Goal: Check status: Check status

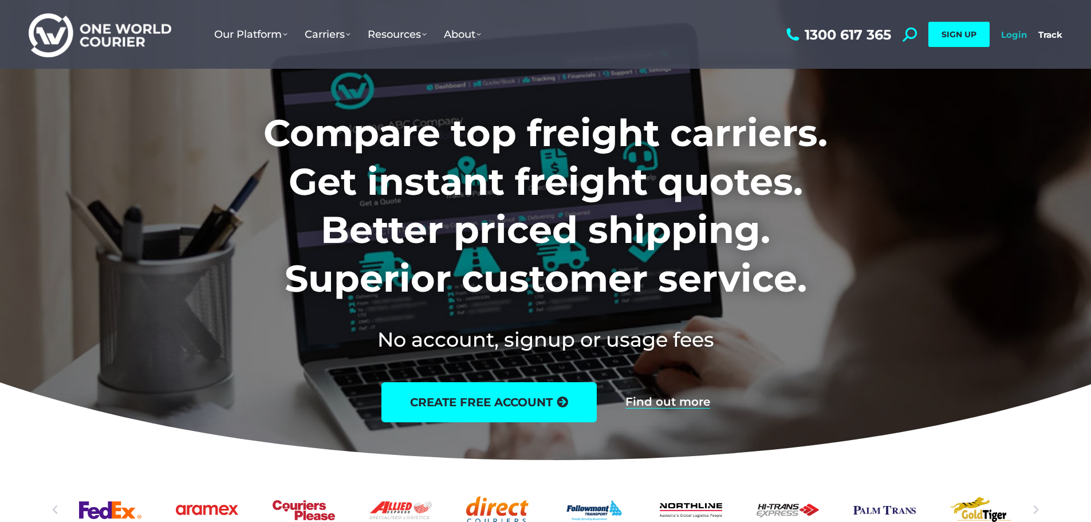
click at [1021, 39] on link "Login" at bounding box center [1014, 34] width 26 height 11
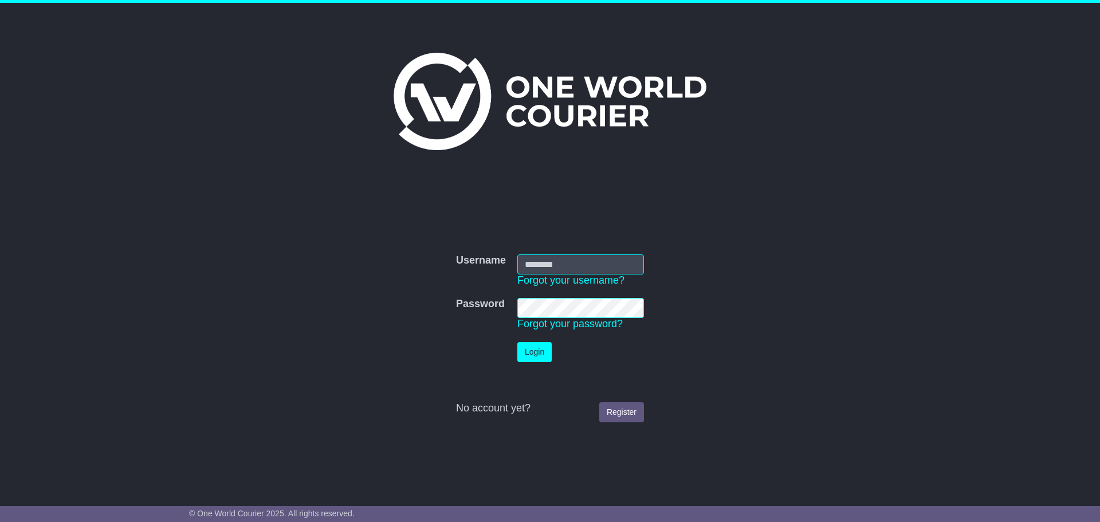
type input "**********"
click at [538, 355] on button "Login" at bounding box center [534, 352] width 34 height 20
